Goal: Information Seeking & Learning: Learn about a topic

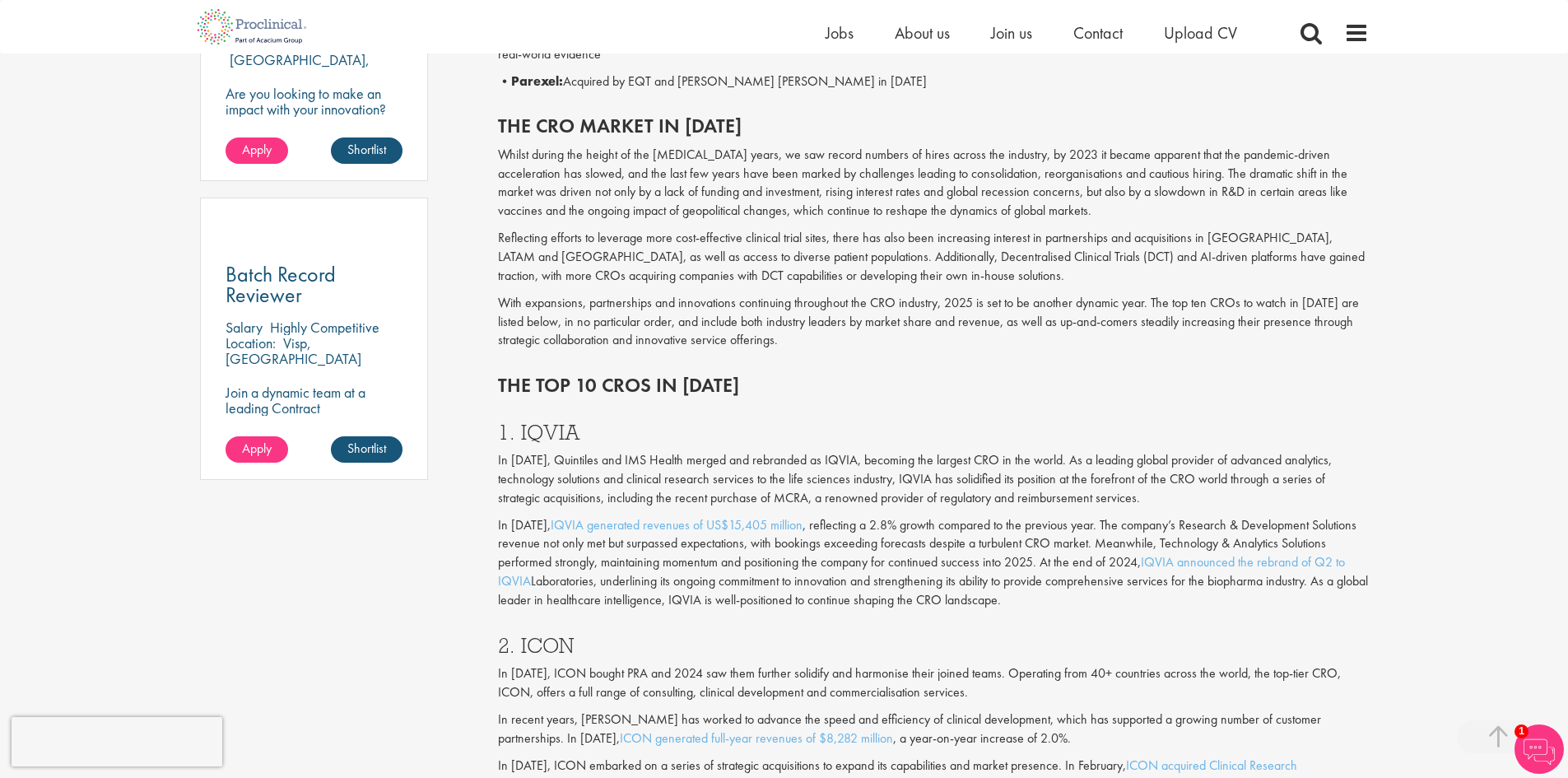
scroll to position [1152, 0]
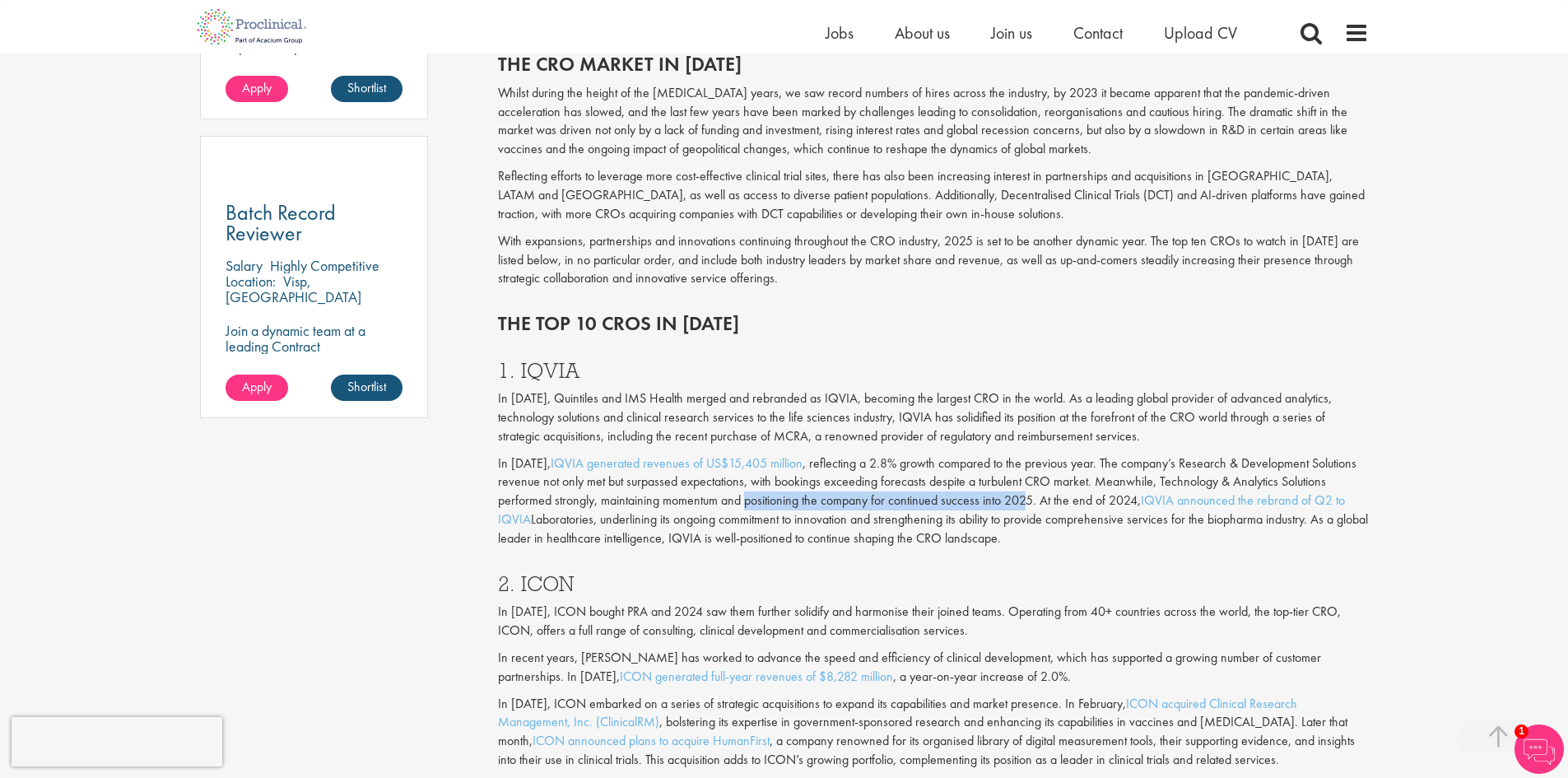
drag, startPoint x: 756, startPoint y: 502, endPoint x: 1051, endPoint y: 499, distance: 295.0
click at [1035, 499] on p "In [DATE], IQVIA generated revenues of US$15,405 million , reflecting a 2.8% gr…" at bounding box center [933, 501] width 871 height 94
click at [1112, 499] on p "In [DATE], IQVIA generated revenues of US$15,405 million , reflecting a 2.8% gr…" at bounding box center [933, 501] width 871 height 94
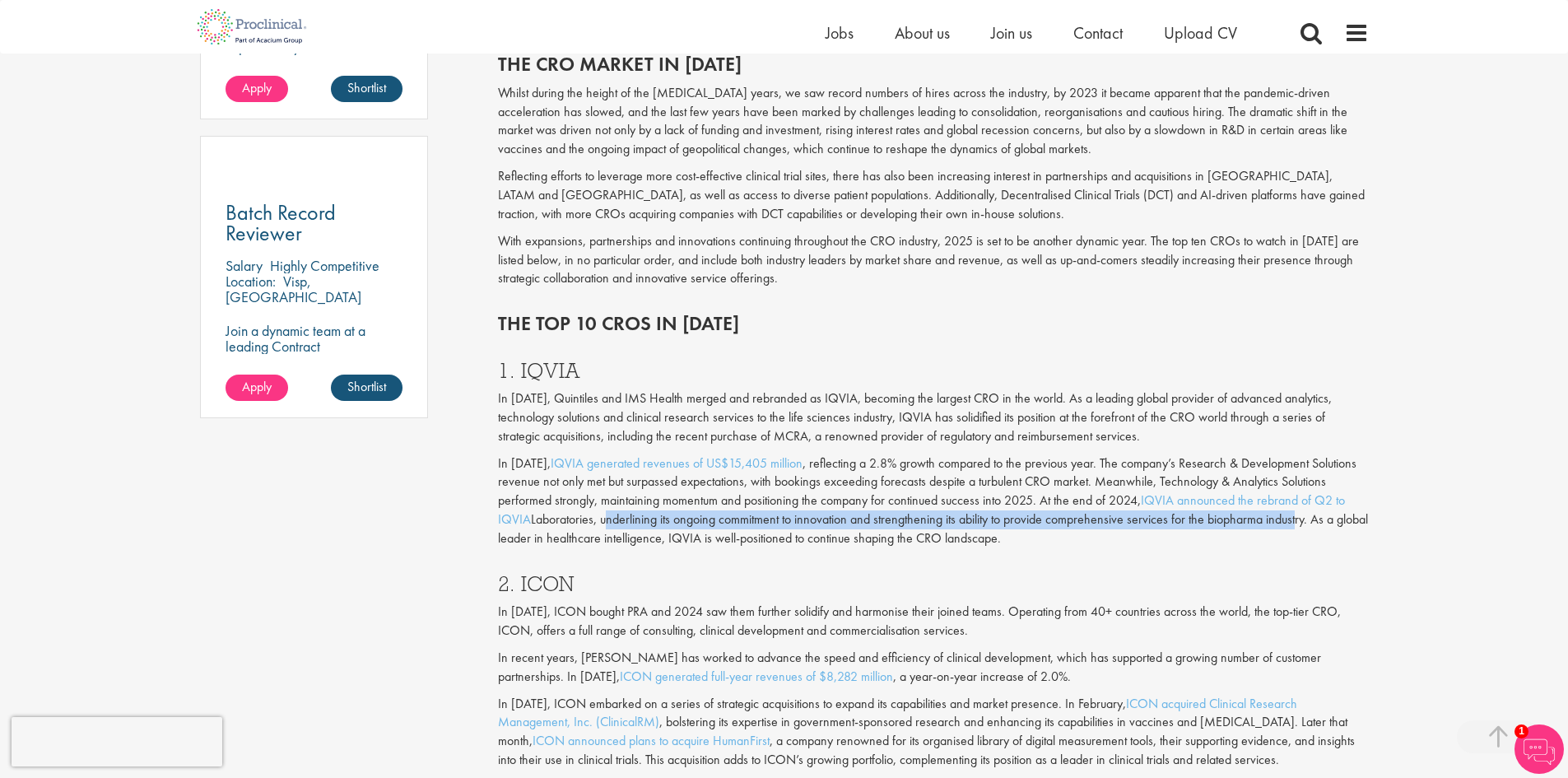
drag, startPoint x: 603, startPoint y: 520, endPoint x: 1308, endPoint y: 521, distance: 705.0
click at [1299, 520] on p "In [DATE], IQVIA generated revenues of US$15,405 million , reflecting a 2.8% gr…" at bounding box center [933, 501] width 871 height 94
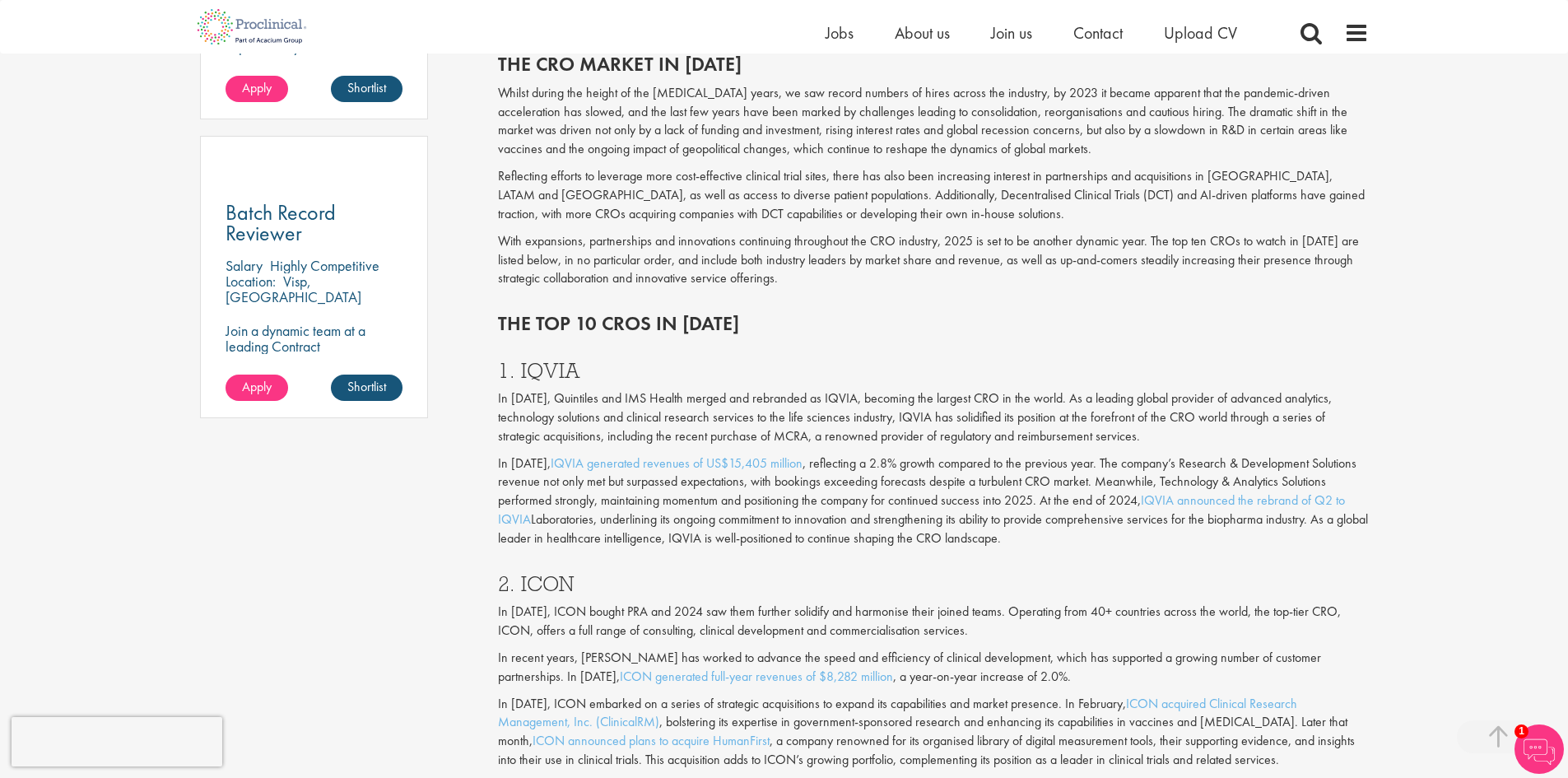
click at [1319, 521] on p "In [DATE], IQVIA generated revenues of US$15,405 million , reflecting a 2.8% gr…" at bounding box center [933, 501] width 871 height 94
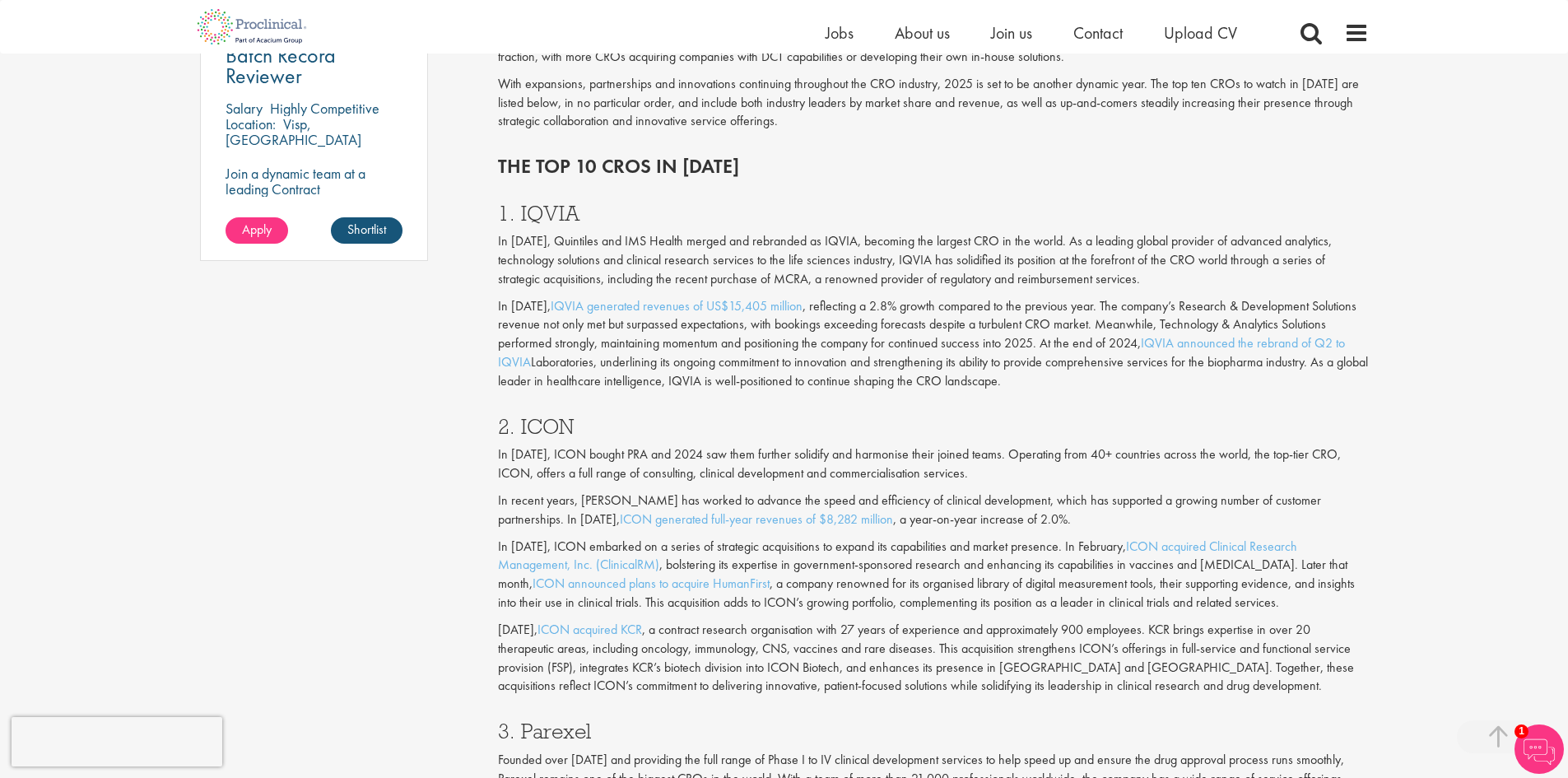
scroll to position [1317, 0]
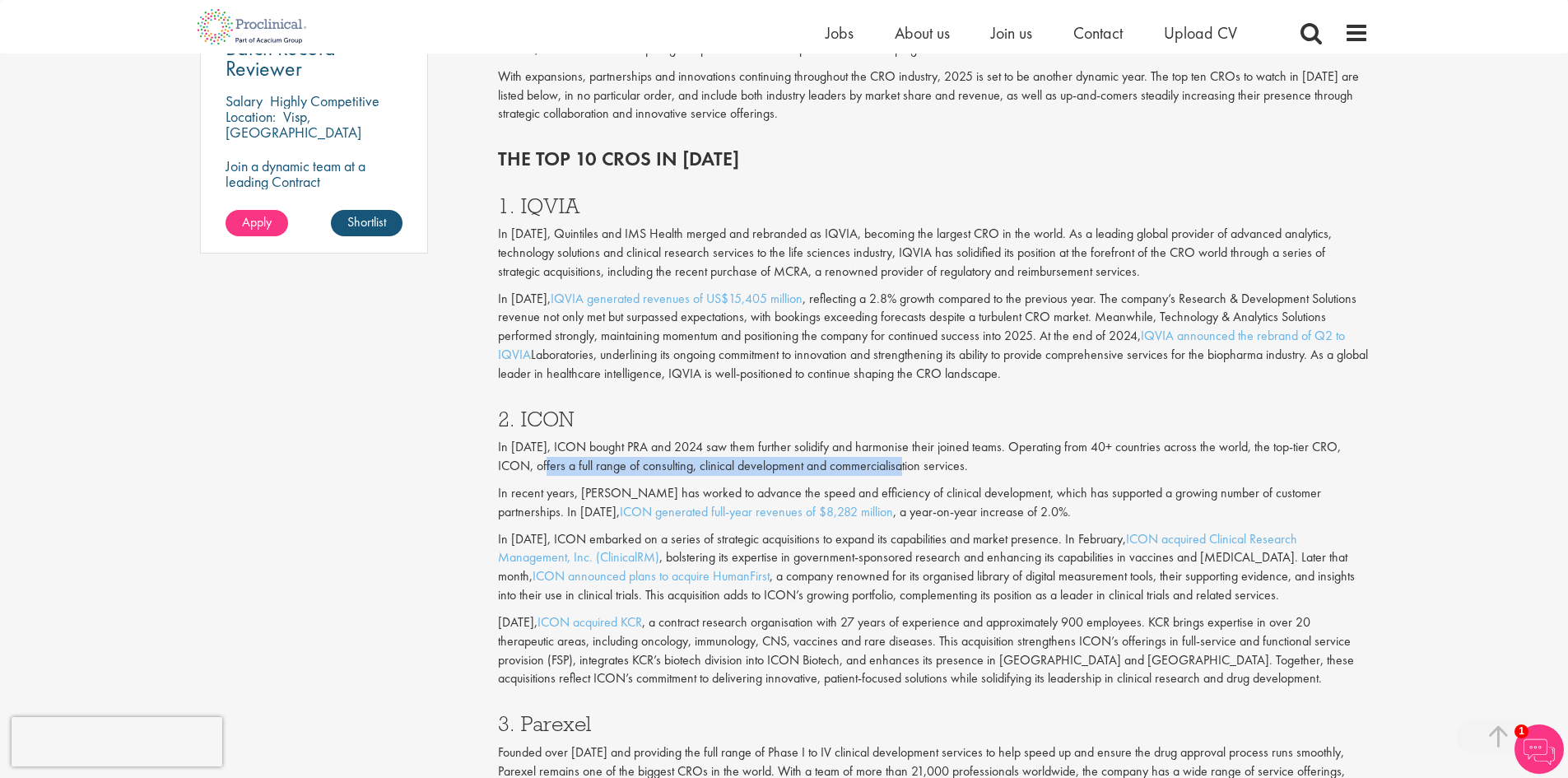
drag, startPoint x: 519, startPoint y: 471, endPoint x: 877, endPoint y: 464, distance: 358.1
click at [876, 464] on p "In [DATE], ICON bought PRA and 2024 saw them further solidify and harmonise the…" at bounding box center [933, 457] width 871 height 38
click at [898, 464] on p "In [DATE], ICON bought PRA and 2024 saw them further solidify and harmonise the…" at bounding box center [933, 457] width 871 height 38
drag, startPoint x: 817, startPoint y: 622, endPoint x: 850, endPoint y: 623, distance: 33.0
click at [835, 621] on p "[DATE], ICON acquired KCR , a contract research organisation with 27 years of e…" at bounding box center [933, 650] width 871 height 75
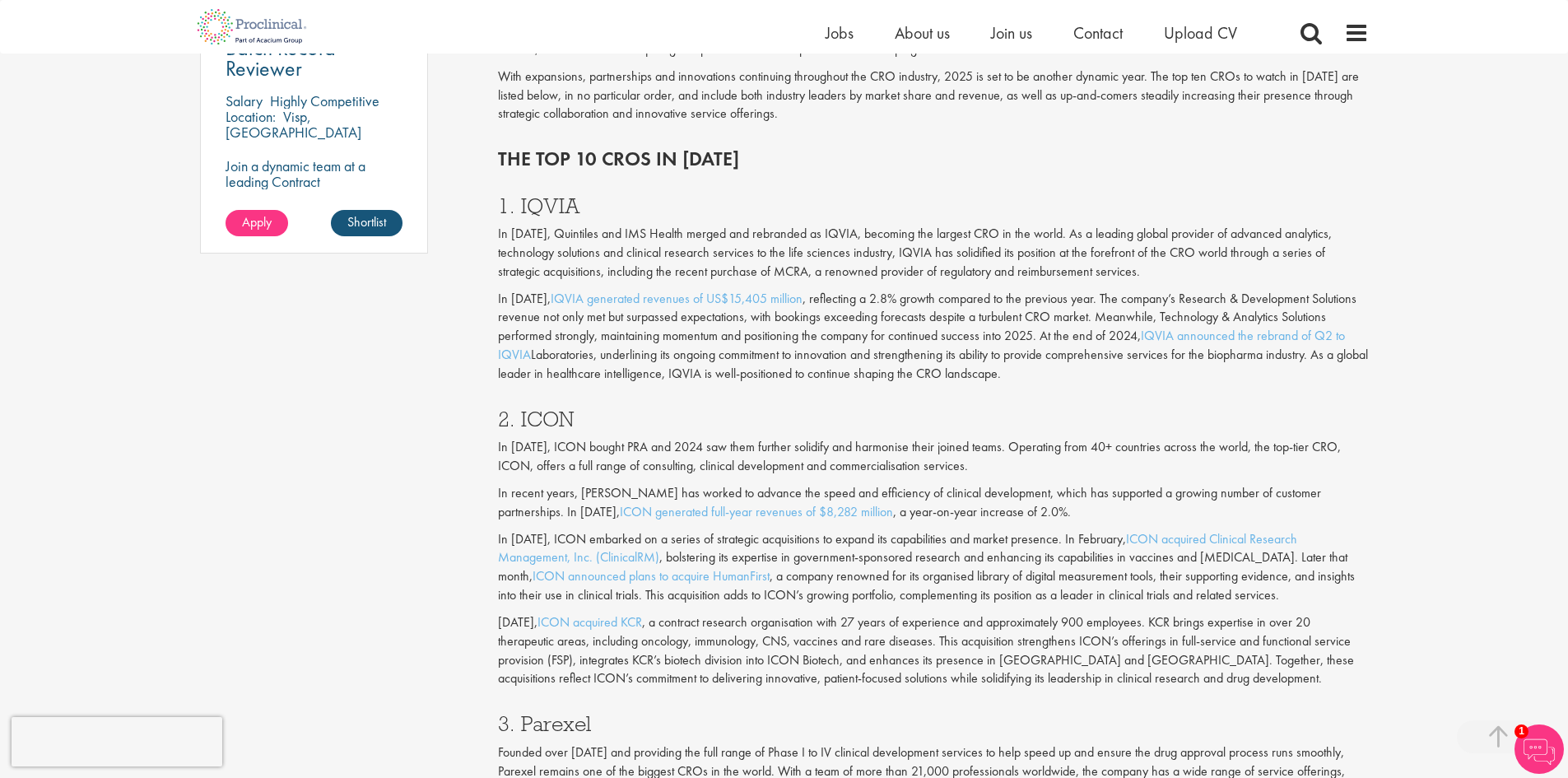
click at [934, 628] on p "[DATE], ICON acquired KCR , a contract research organisation with 27 years of e…" at bounding box center [933, 650] width 871 height 75
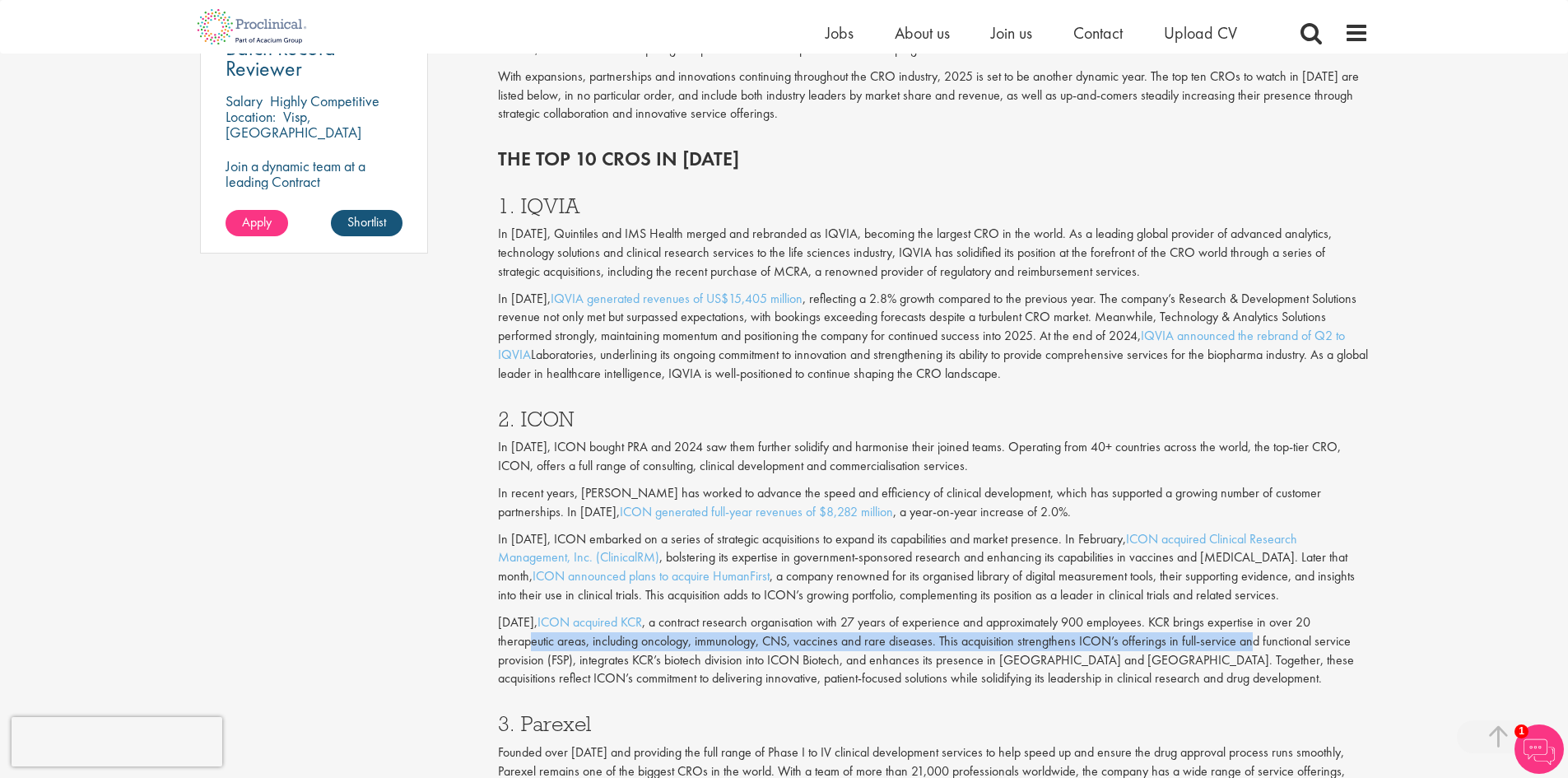
drag, startPoint x: 532, startPoint y: 640, endPoint x: 1277, endPoint y: 641, distance: 745.0
click at [1256, 641] on p "[DATE], ICON acquired KCR , a contract research organisation with 27 years of e…" at bounding box center [933, 650] width 871 height 75
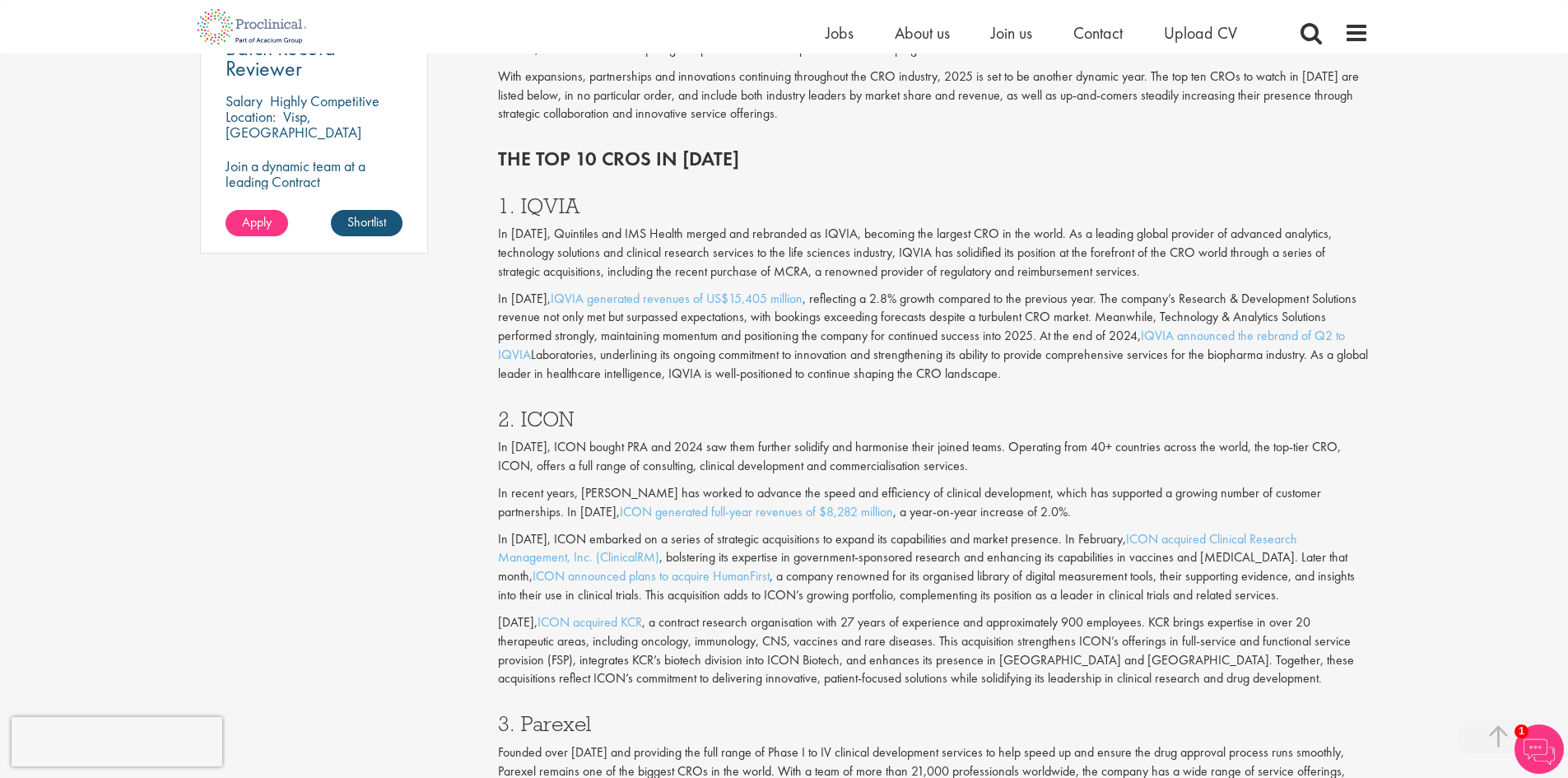
click at [1298, 641] on p "[DATE], ICON acquired KCR , a contract research organisation with 27 years of e…" at bounding box center [933, 650] width 871 height 75
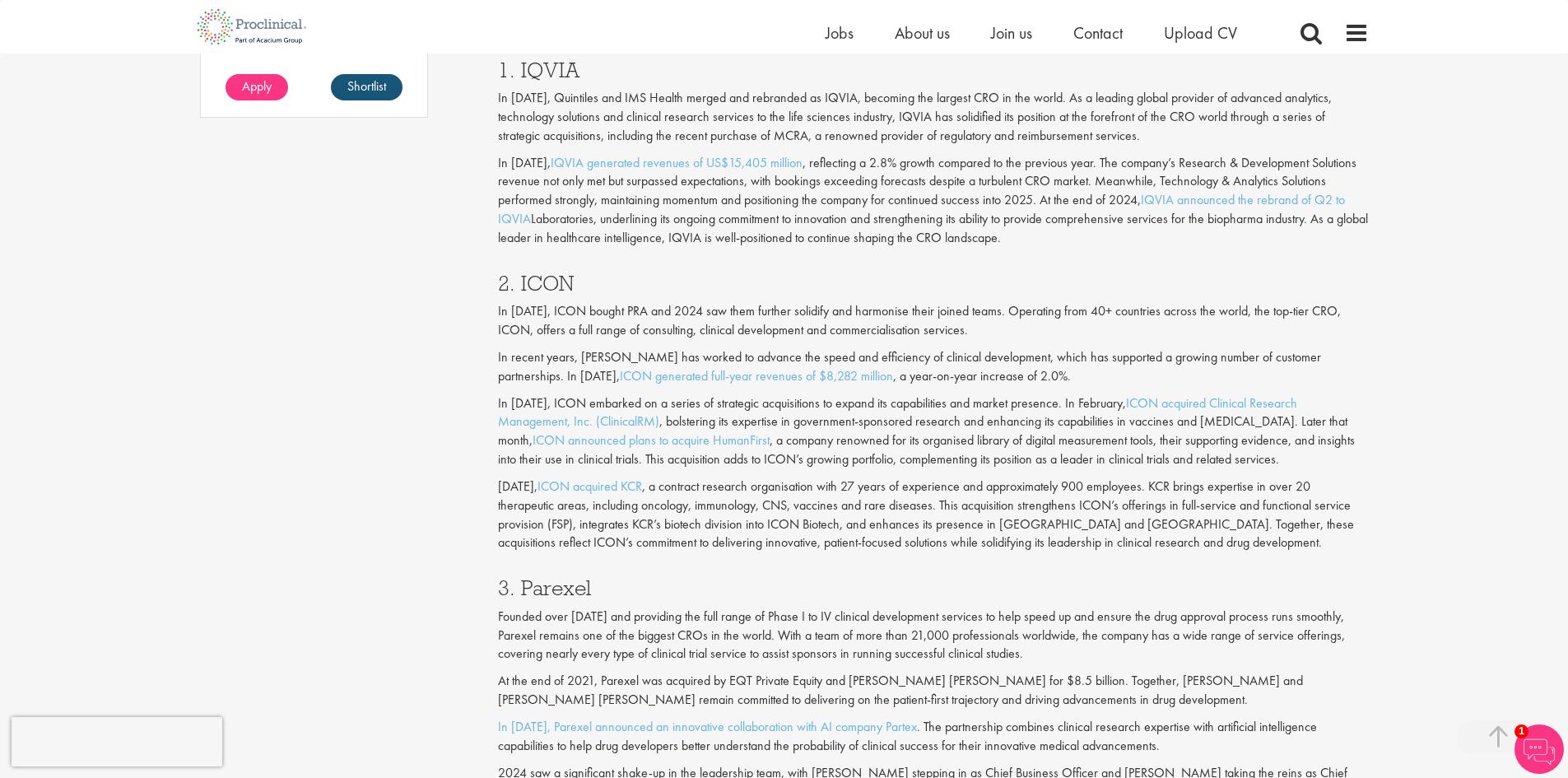
scroll to position [1482, 0]
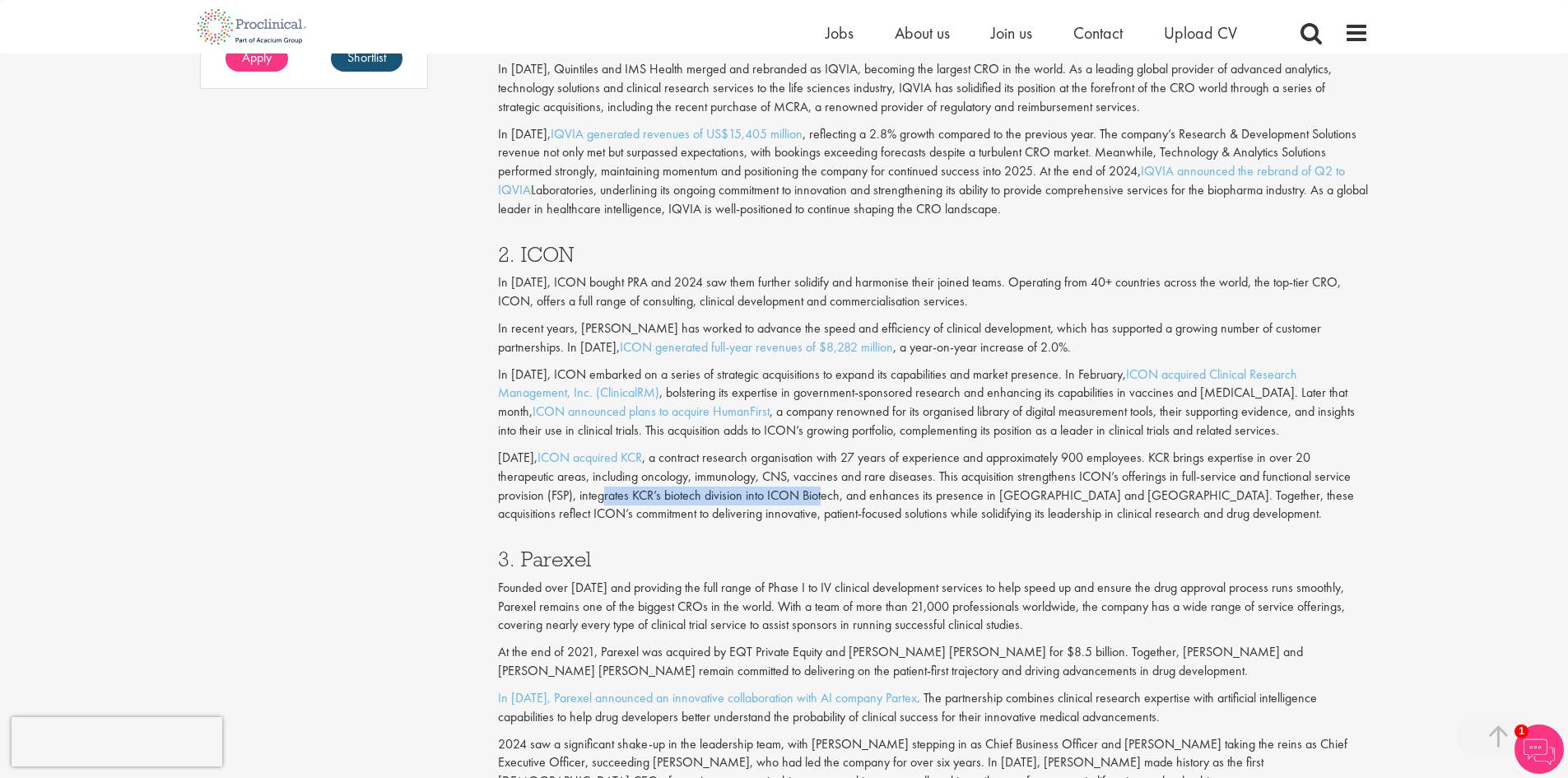
drag, startPoint x: 605, startPoint y: 499, endPoint x: 826, endPoint y: 494, distance: 221.1
click at [824, 494] on p "[DATE], ICON acquired KCR , a contract research organisation with 27 years of e…" at bounding box center [933, 485] width 871 height 75
click at [868, 492] on p "[DATE], ICON acquired KCR , a contract research organisation with 27 years of e…" at bounding box center [933, 485] width 871 height 75
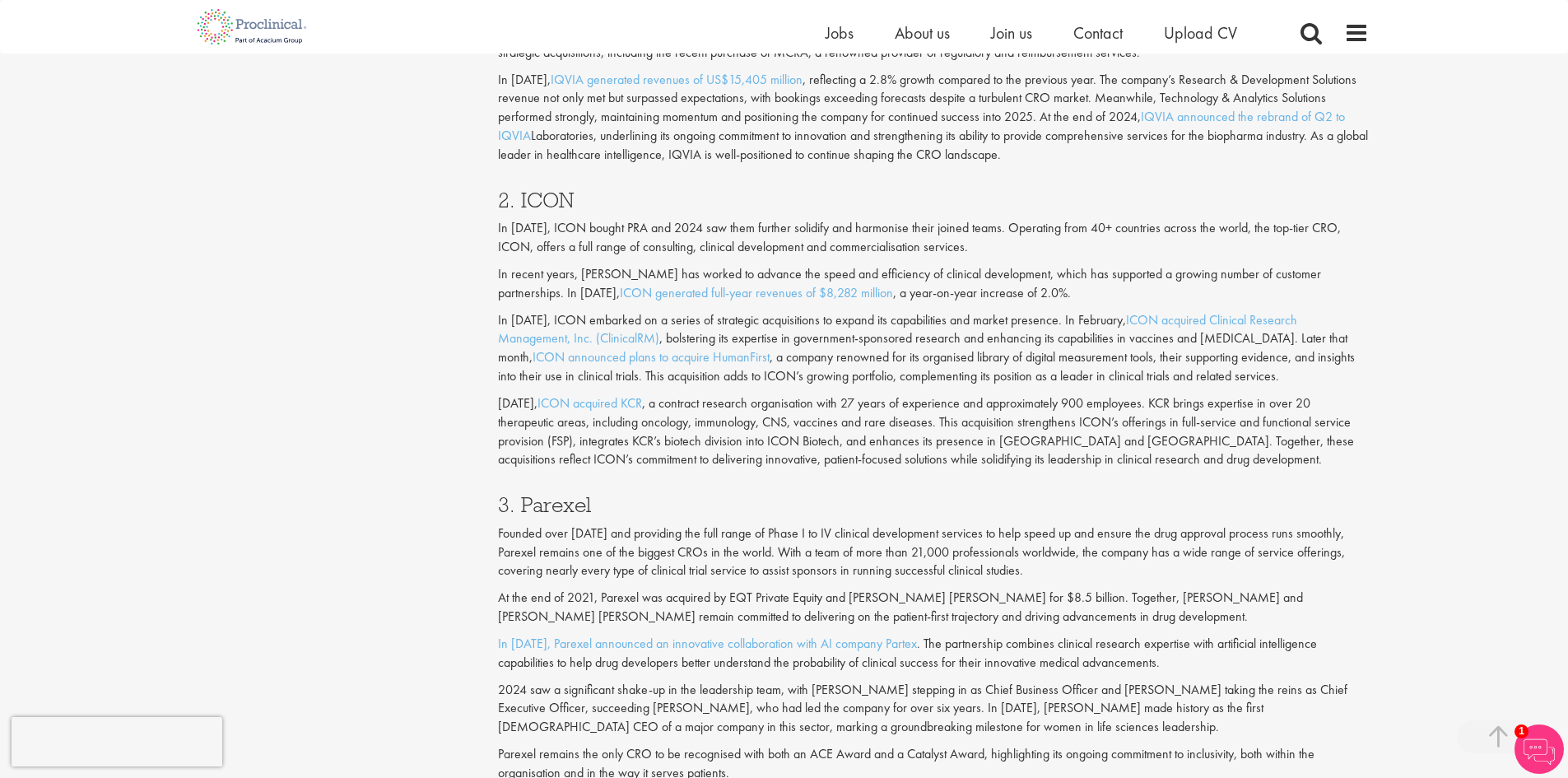
scroll to position [1564, 0]
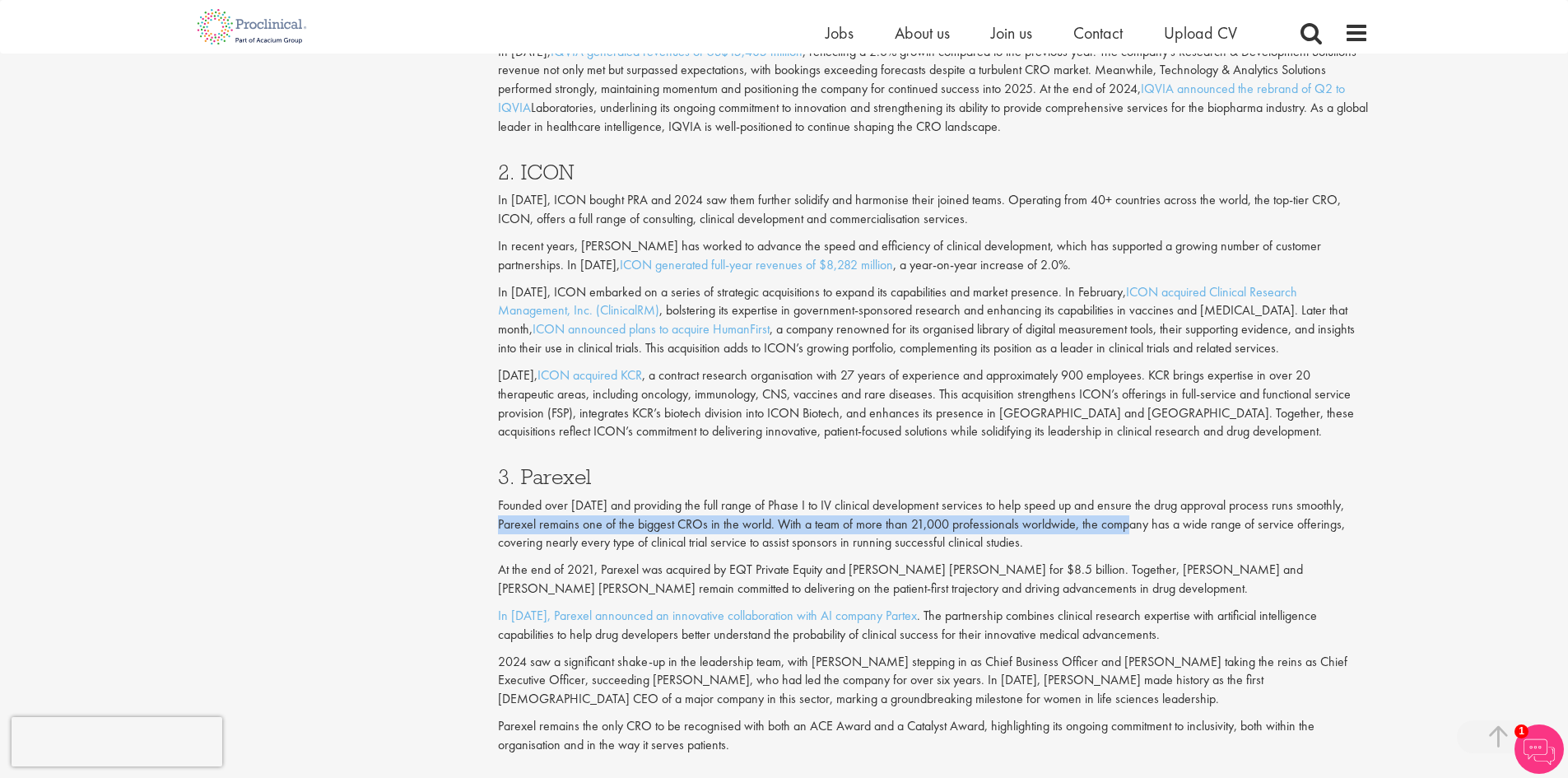
drag, startPoint x: 519, startPoint y: 527, endPoint x: 1139, endPoint y: 523, distance: 620.0
click at [1139, 523] on p "Founded over [DATE] and providing the full range of Phase I to IV clinical deve…" at bounding box center [933, 524] width 871 height 57
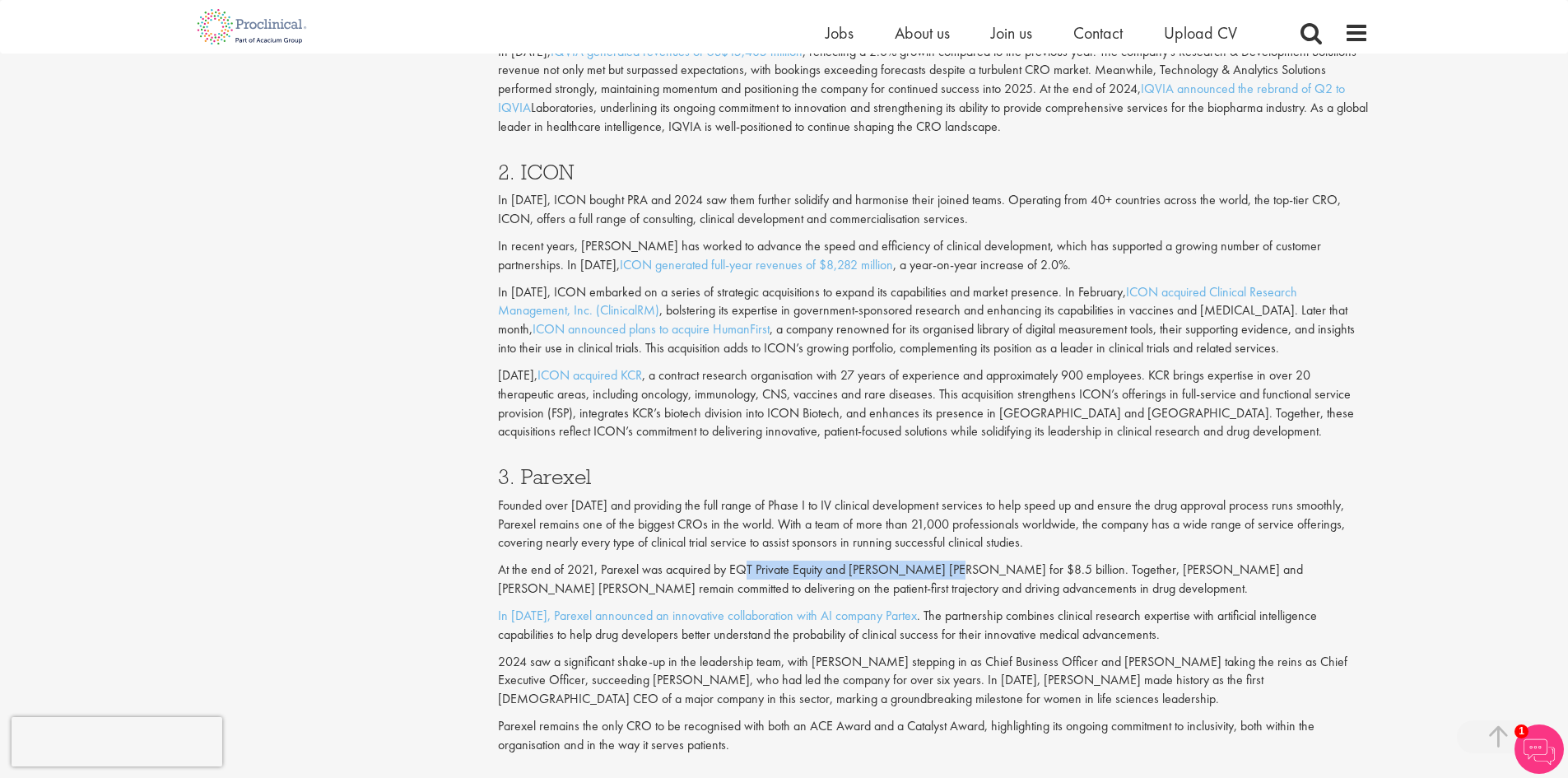
drag, startPoint x: 742, startPoint y: 568, endPoint x: 955, endPoint y: 569, distance: 213.0
click at [948, 569] on p "At the end of 2021, Parexel was acquired by EQT Private Equity and [PERSON_NAME…" at bounding box center [933, 579] width 871 height 38
drag, startPoint x: 971, startPoint y: 569, endPoint x: 1041, endPoint y: 569, distance: 70.0
click at [1039, 569] on p "At the end of 2021, Parexel was acquired by EQT Private Equity and [PERSON_NAME…" at bounding box center [933, 579] width 871 height 38
click at [1083, 568] on p "At the end of 2021, Parexel was acquired by EQT Private Equity and [PERSON_NAME…" at bounding box center [933, 579] width 871 height 38
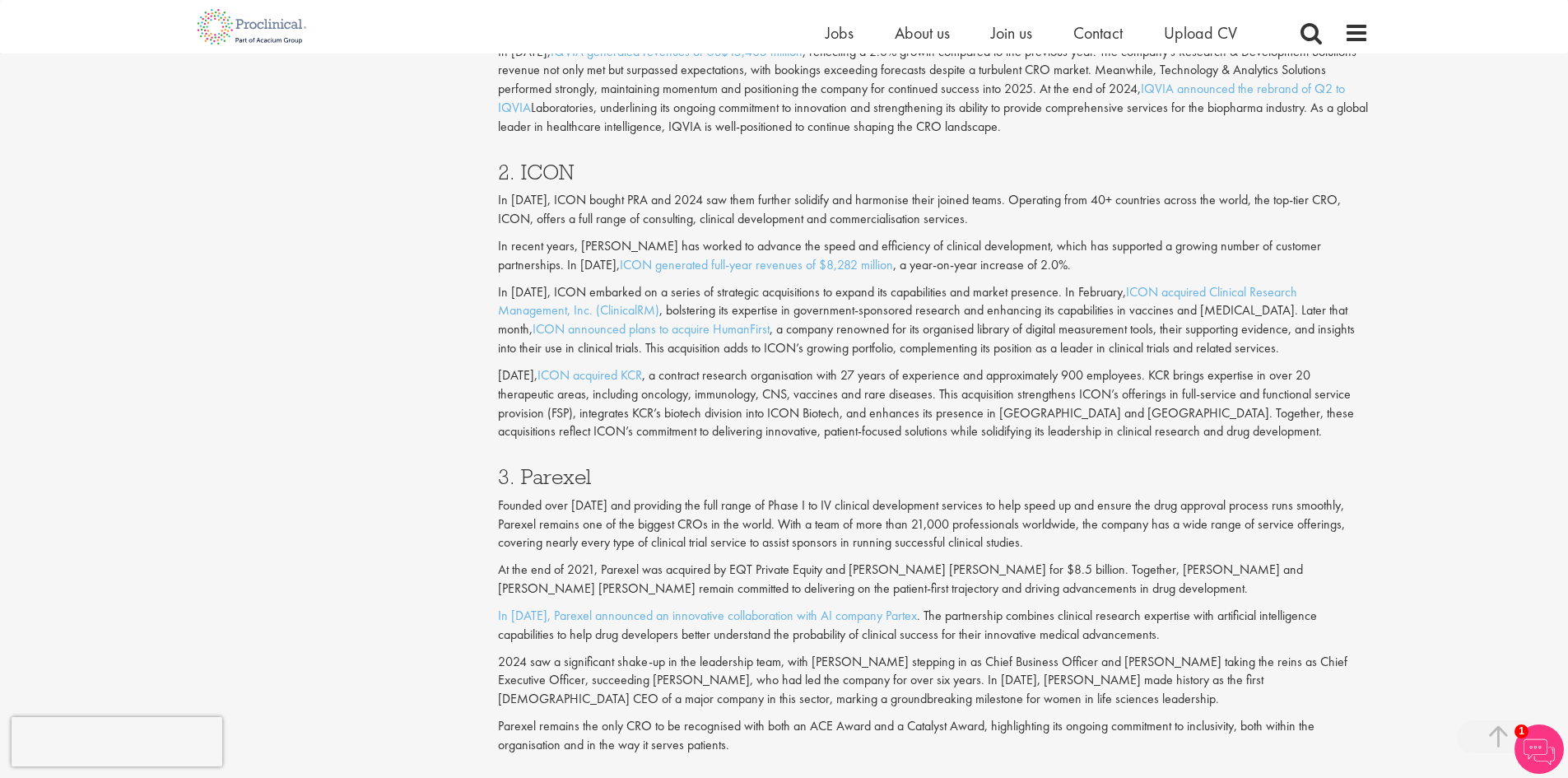
drag, startPoint x: 1151, startPoint y: 570, endPoint x: 1166, endPoint y: 570, distance: 15.0
click at [1154, 571] on p "At the end of 2021, Parexel was acquired by EQT Private Equity and [PERSON_NAME…" at bounding box center [933, 579] width 871 height 38
drag, startPoint x: 521, startPoint y: 588, endPoint x: 942, endPoint y: 588, distance: 421.0
click at [927, 588] on p "At the end of 2021, Parexel was acquired by EQT Private Equity and [PERSON_NAME…" at bounding box center [933, 579] width 871 height 38
click at [985, 587] on p "At the end of 2021, Parexel was acquired by EQT Private Equity and [PERSON_NAME…" at bounding box center [933, 579] width 871 height 38
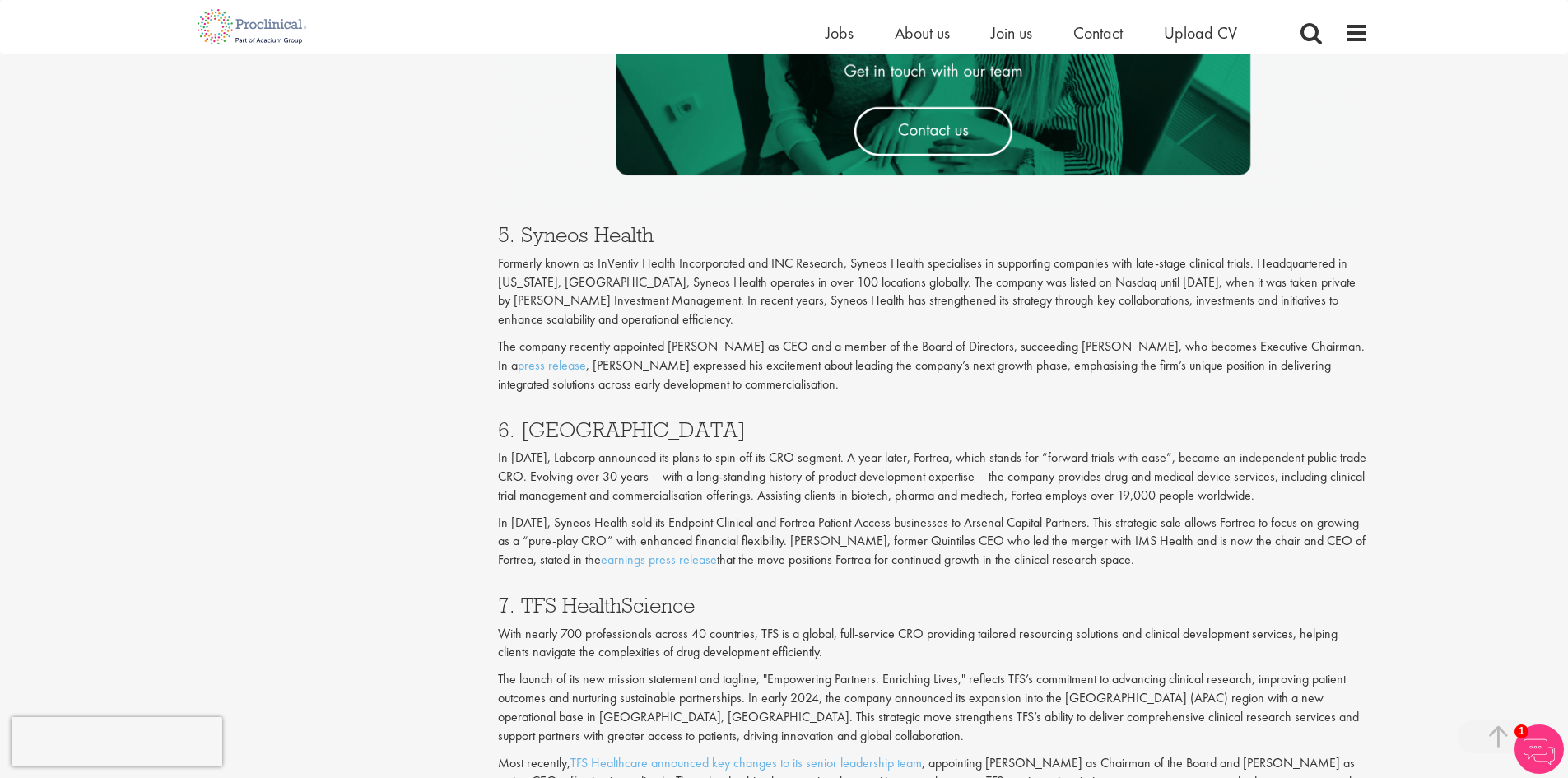
scroll to position [2716, 0]
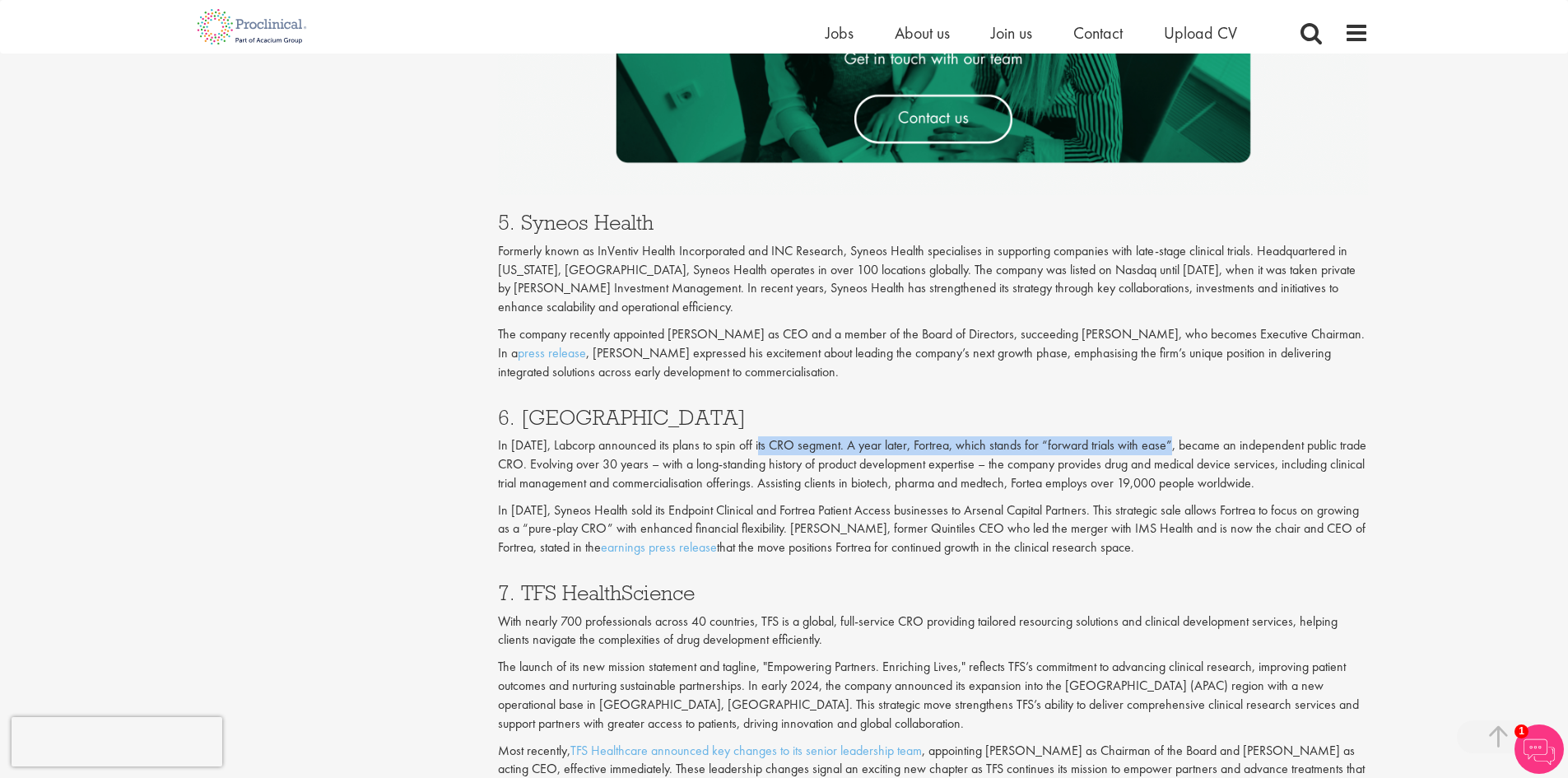
drag, startPoint x: 759, startPoint y: 446, endPoint x: 1172, endPoint y: 446, distance: 413.0
click at [1172, 446] on p "In [DATE], Labcorp announced its plans to spin off its CRO segment. A year late…" at bounding box center [933, 464] width 871 height 57
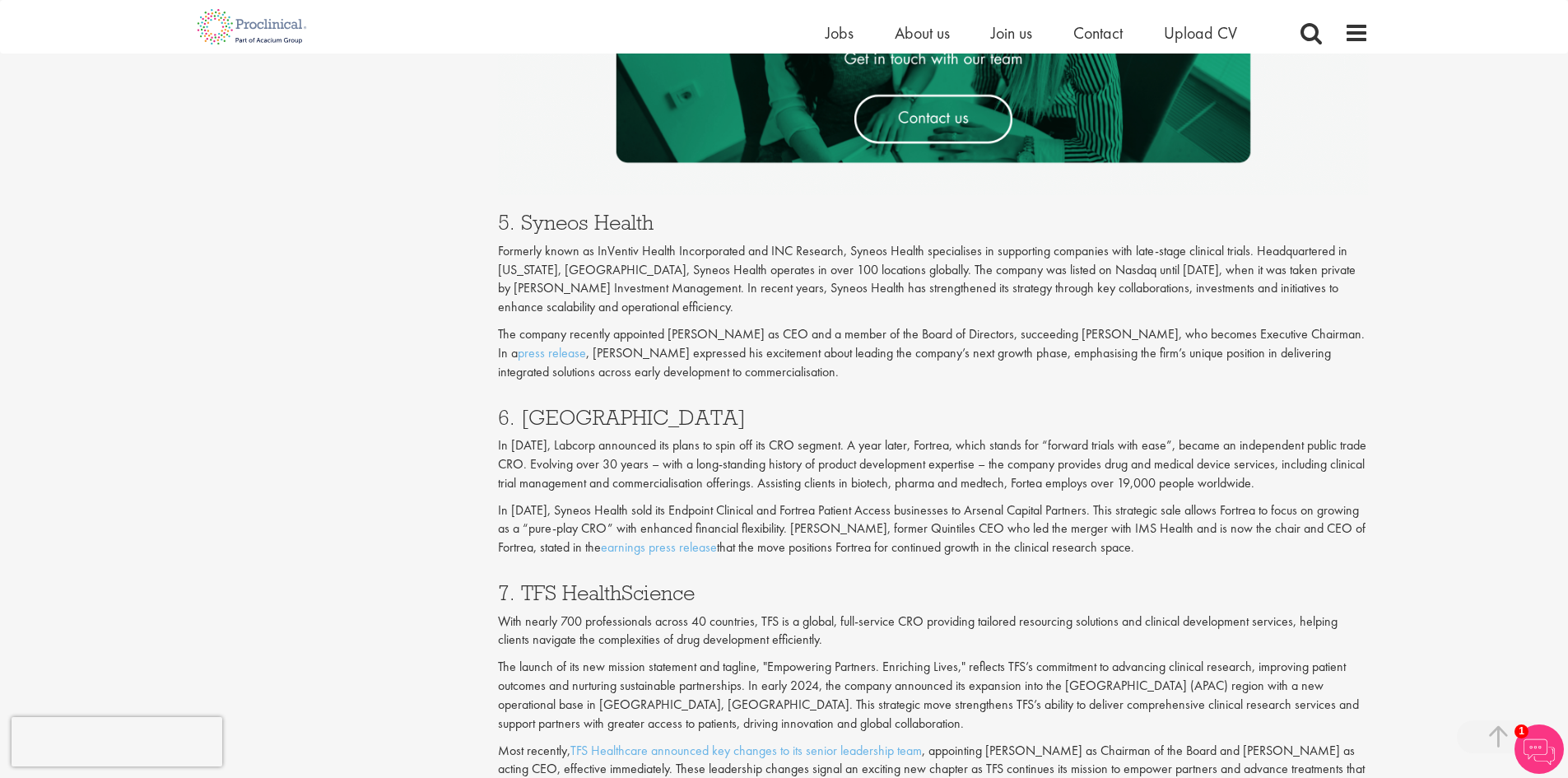
click at [1185, 446] on p "In [DATE], Labcorp announced its plans to spin off its CRO segment. A year late…" at bounding box center [933, 464] width 871 height 57
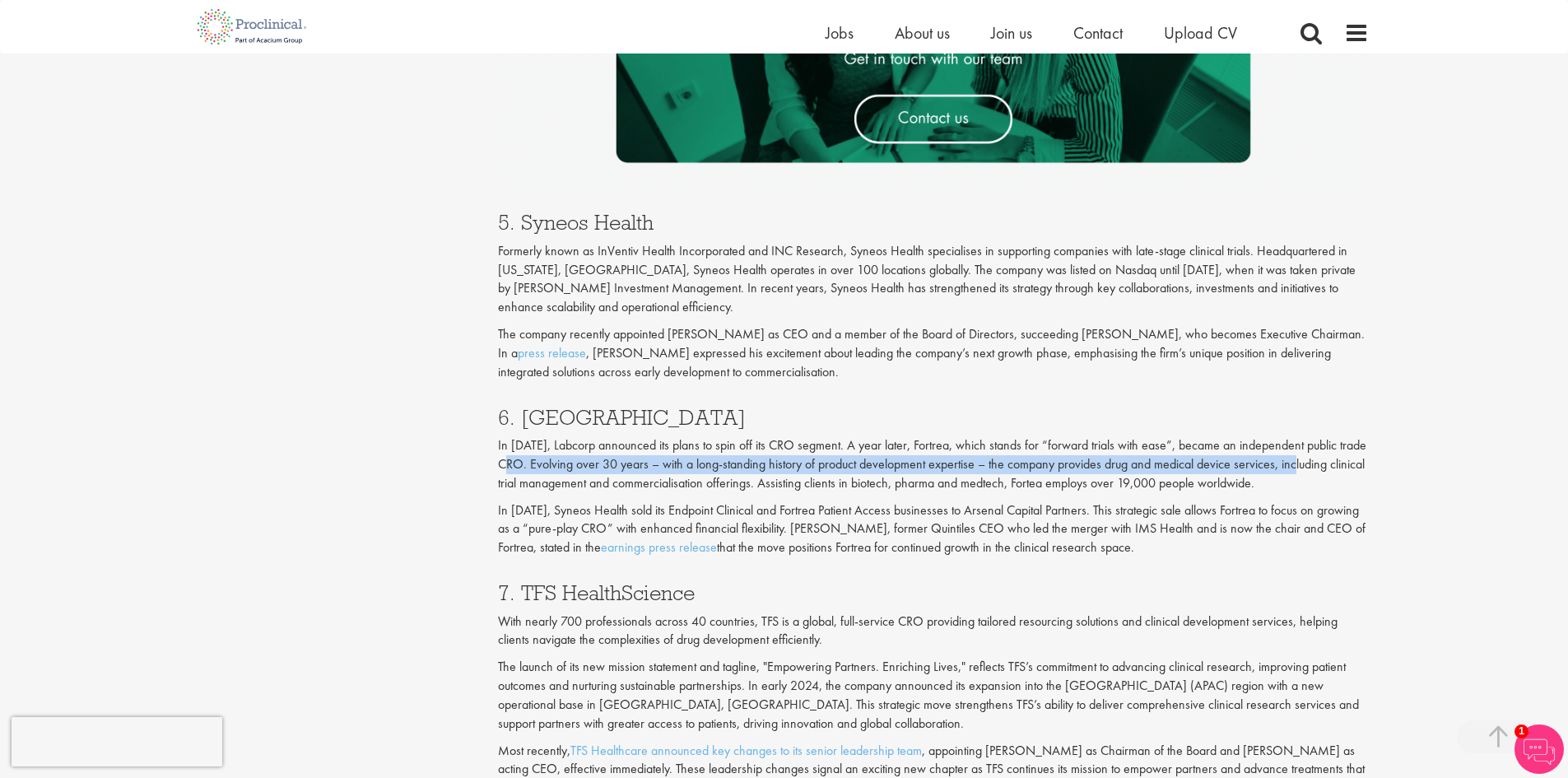
drag, startPoint x: 521, startPoint y: 466, endPoint x: 1322, endPoint y: 463, distance: 801.0
click at [1313, 463] on p "In [DATE], Labcorp announced its plans to spin off its CRO segment. A year late…" at bounding box center [933, 464] width 871 height 57
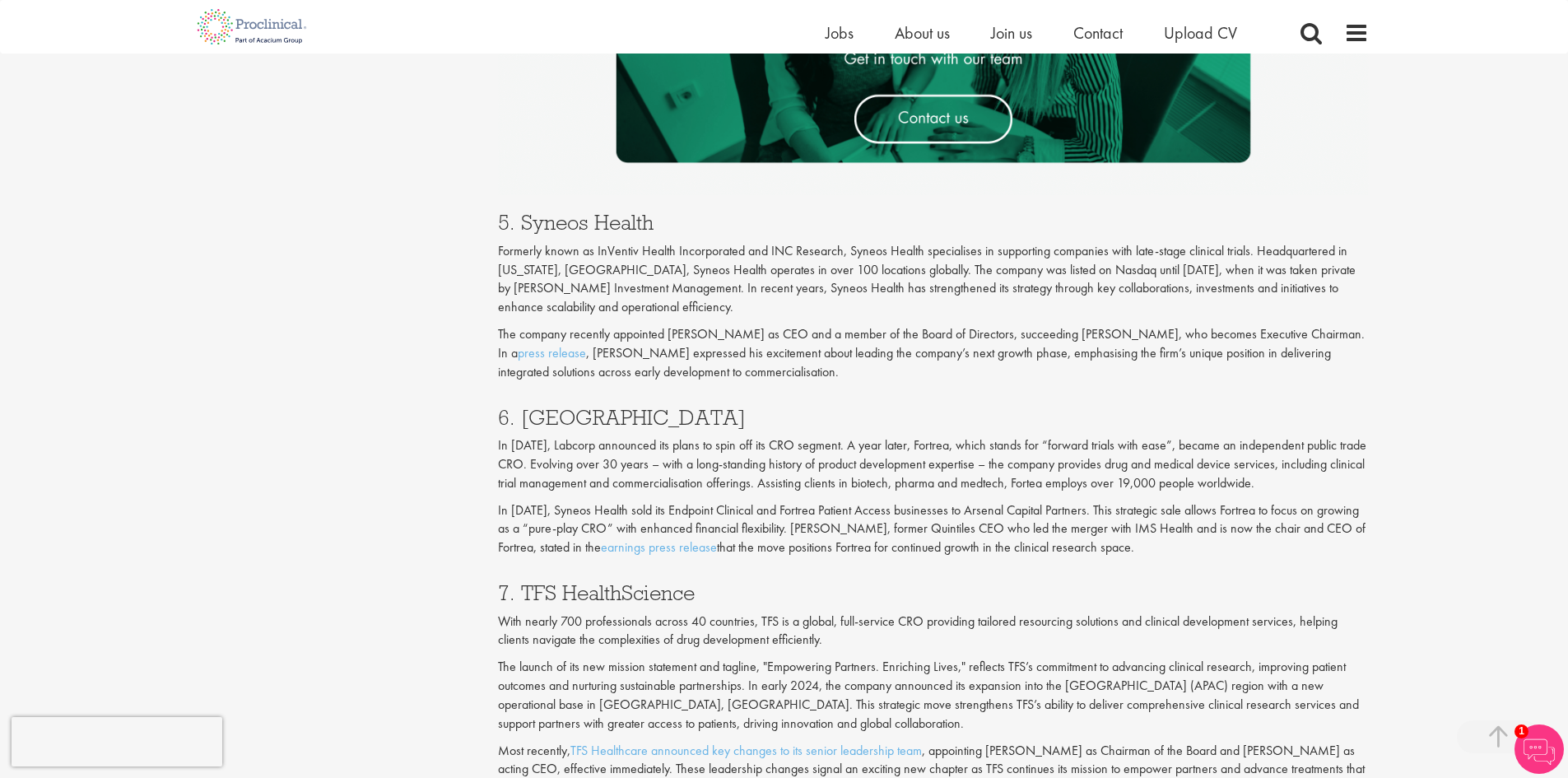
click at [1343, 462] on p "In [DATE], Labcorp announced its plans to spin off its CRO segment. A year late…" at bounding box center [933, 464] width 871 height 57
drag, startPoint x: 512, startPoint y: 484, endPoint x: 758, endPoint y: 485, distance: 246.0
click at [757, 485] on p "In [DATE], Labcorp announced its plans to spin off its CRO segment. A year late…" at bounding box center [933, 464] width 871 height 57
click at [800, 481] on p "In [DATE], Labcorp announced its plans to spin off its CRO segment. A year late…" at bounding box center [933, 464] width 871 height 57
drag, startPoint x: 779, startPoint y: 485, endPoint x: 1196, endPoint y: 481, distance: 417.0
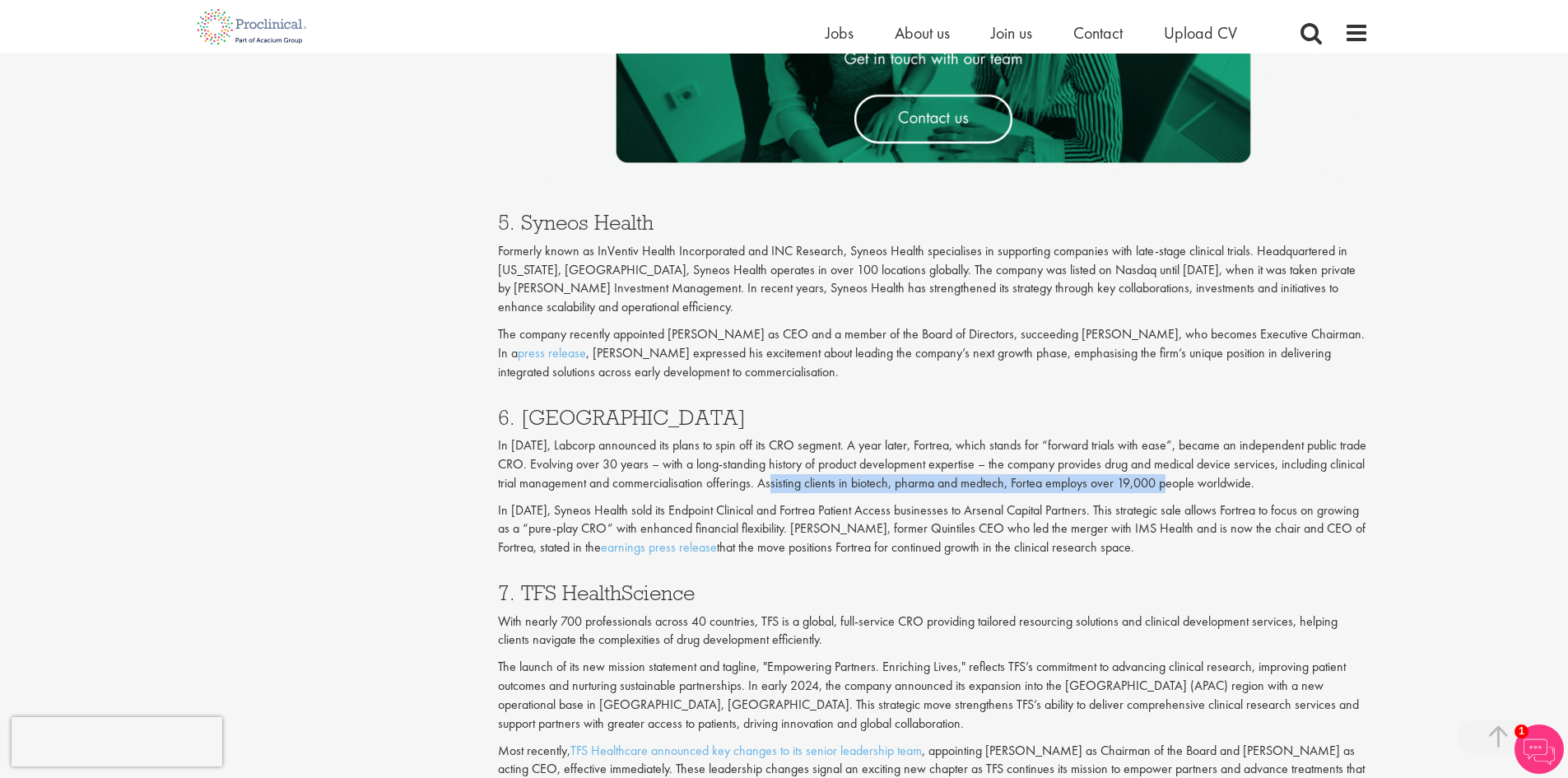
click at [1189, 481] on p "In [DATE], Labcorp announced its plans to spin off its CRO segment. A year late…" at bounding box center [933, 464] width 871 height 57
click at [1224, 481] on p "In [DATE], Labcorp announced its plans to spin off its CRO segment. A year late…" at bounding box center [933, 464] width 871 height 57
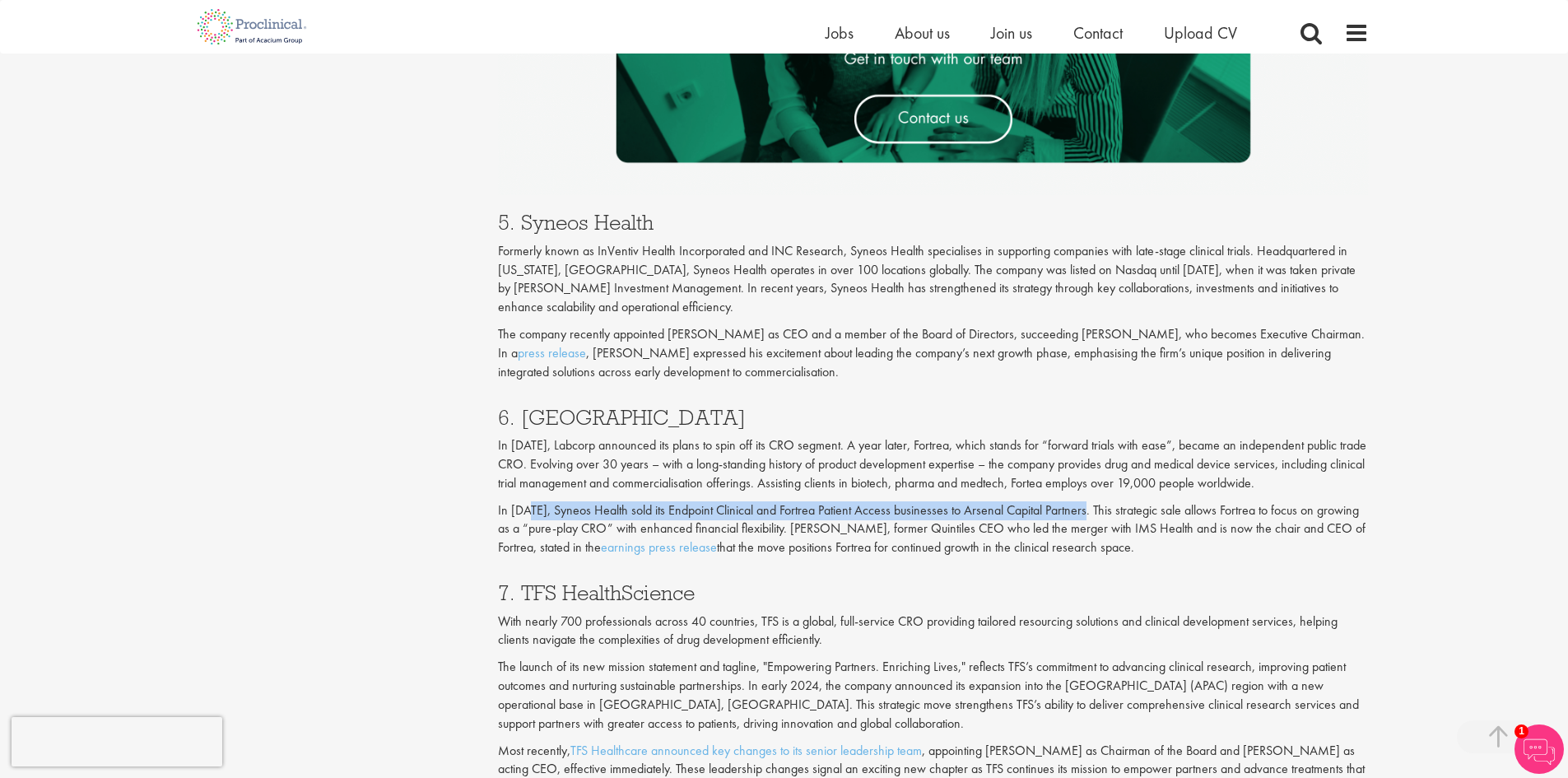
drag, startPoint x: 527, startPoint y: 511, endPoint x: 1096, endPoint y: 510, distance: 569.0
click at [1093, 511] on p "In [DATE], Syneos Health sold its Endpoint Clinical and Fortrea Patient Access …" at bounding box center [933, 529] width 871 height 57
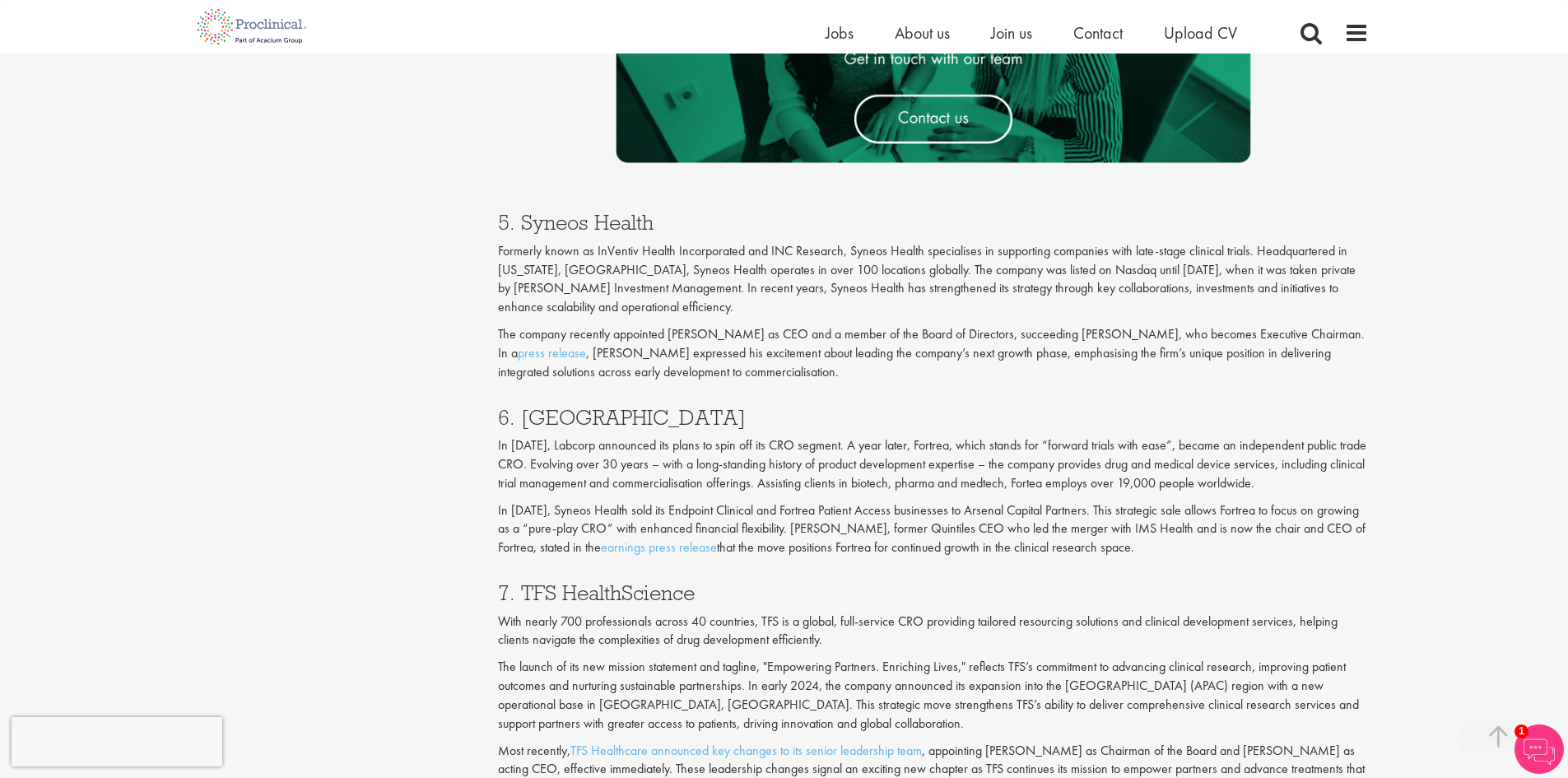
click at [1117, 509] on p "In [DATE], Syneos Health sold its Endpoint Clinical and Fortrea Patient Access …" at bounding box center [933, 529] width 871 height 57
drag, startPoint x: 522, startPoint y: 532, endPoint x: 1031, endPoint y: 533, distance: 509.0
click at [1031, 533] on p "In [DATE], Syneos Health sold its Endpoint Clinical and Fortrea Patient Access …" at bounding box center [933, 529] width 871 height 57
click at [1056, 530] on p "In [DATE], Syneos Health sold its Endpoint Clinical and Fortrea Patient Access …" at bounding box center [933, 529] width 871 height 57
drag, startPoint x: 1115, startPoint y: 533, endPoint x: 1320, endPoint y: 526, distance: 205.1
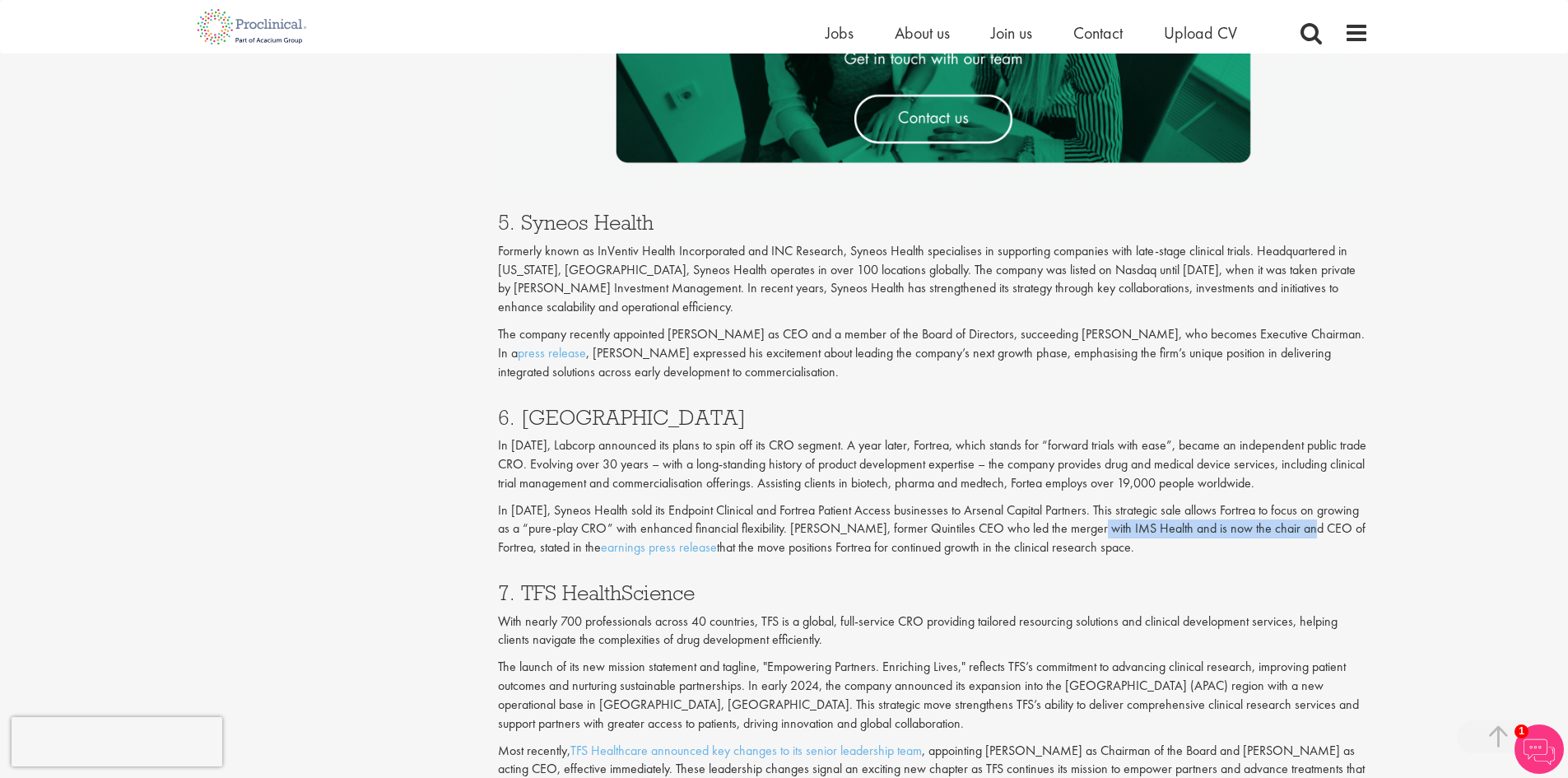
click at [1318, 526] on p "In [DATE], Syneos Health sold its Endpoint Clinical and Fortrea Patient Access …" at bounding box center [933, 529] width 871 height 57
click at [1342, 526] on p "In [DATE], Syneos Health sold its Endpoint Clinical and Fortrea Patient Access …" at bounding box center [933, 529] width 871 height 57
drag, startPoint x: 548, startPoint y: 550, endPoint x: 774, endPoint y: 547, distance: 226.0
click at [752, 547] on p "In [DATE], Syneos Health sold its Endpoint Clinical and Fortrea Patient Access …" at bounding box center [933, 529] width 871 height 57
click at [789, 547] on p "In [DATE], Syneos Health sold its Endpoint Clinical and Fortrea Patient Access …" at bounding box center [933, 529] width 871 height 57
